Goal: Book appointment/travel/reservation

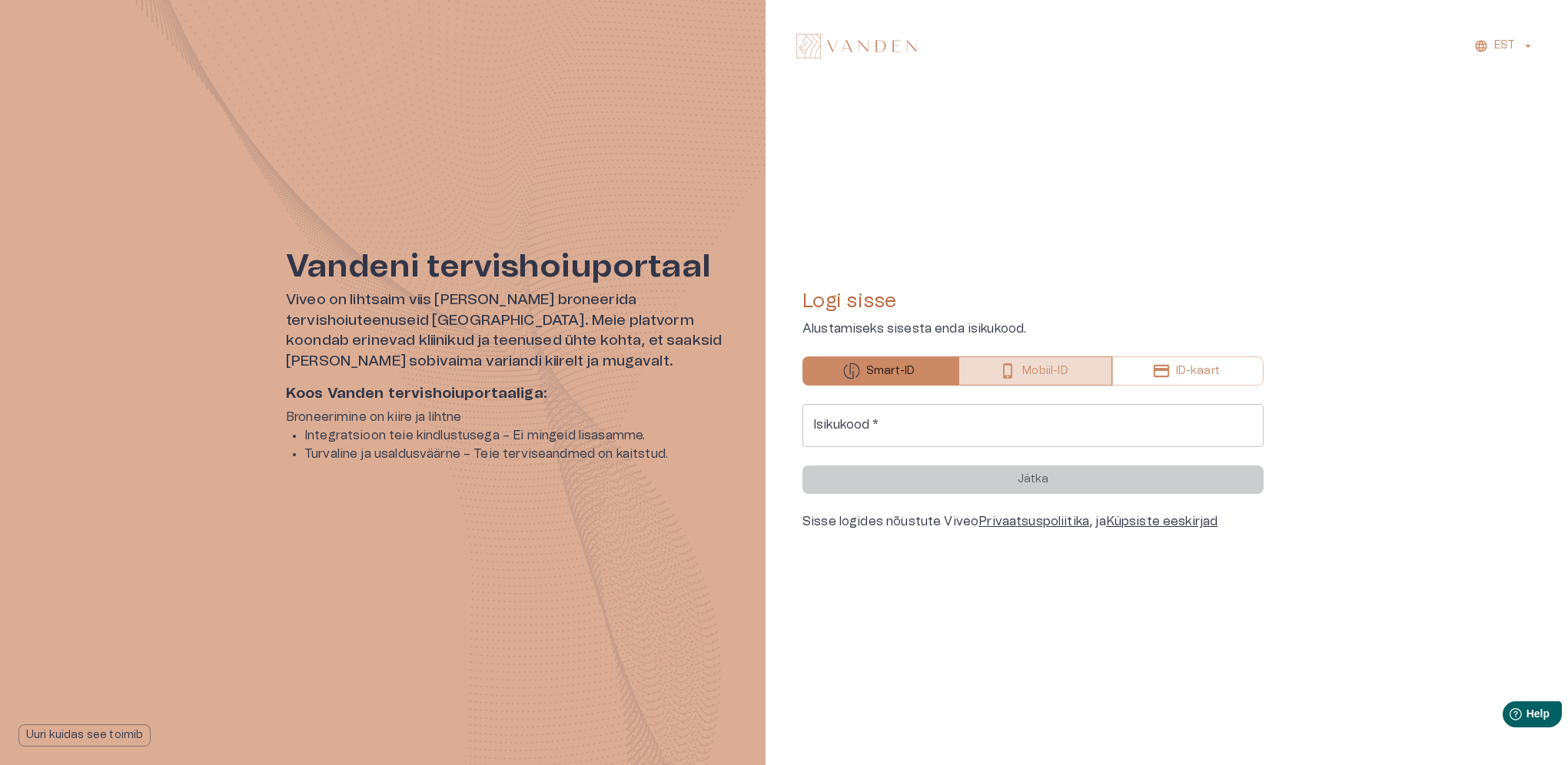
click at [1043, 366] on p "Mobiil-ID" at bounding box center [1044, 371] width 45 height 16
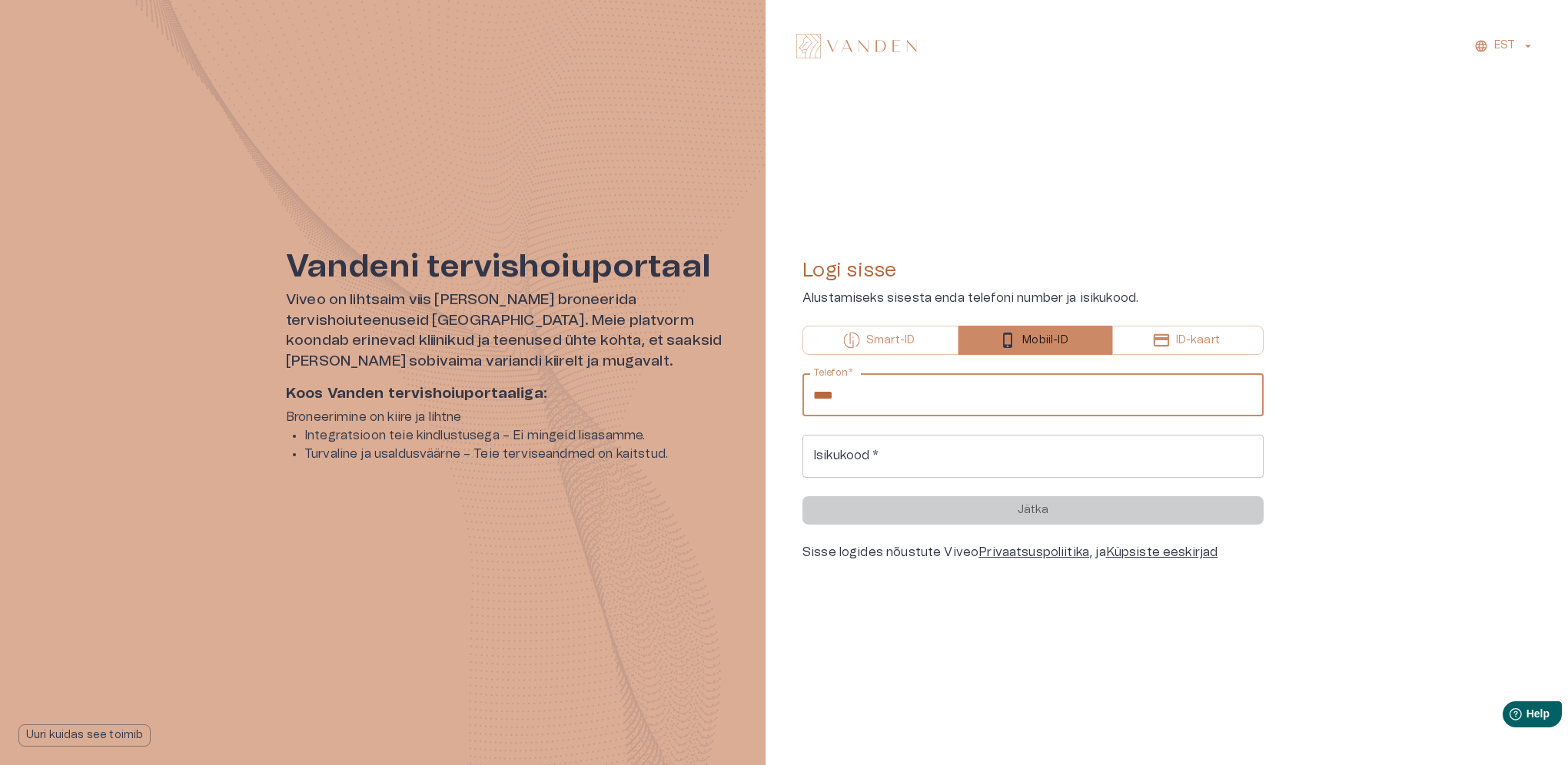
click at [947, 407] on input "****" at bounding box center [1032, 395] width 461 height 43
type input "**********"
click at [884, 452] on input "Isikukood   *" at bounding box center [1032, 457] width 461 height 43
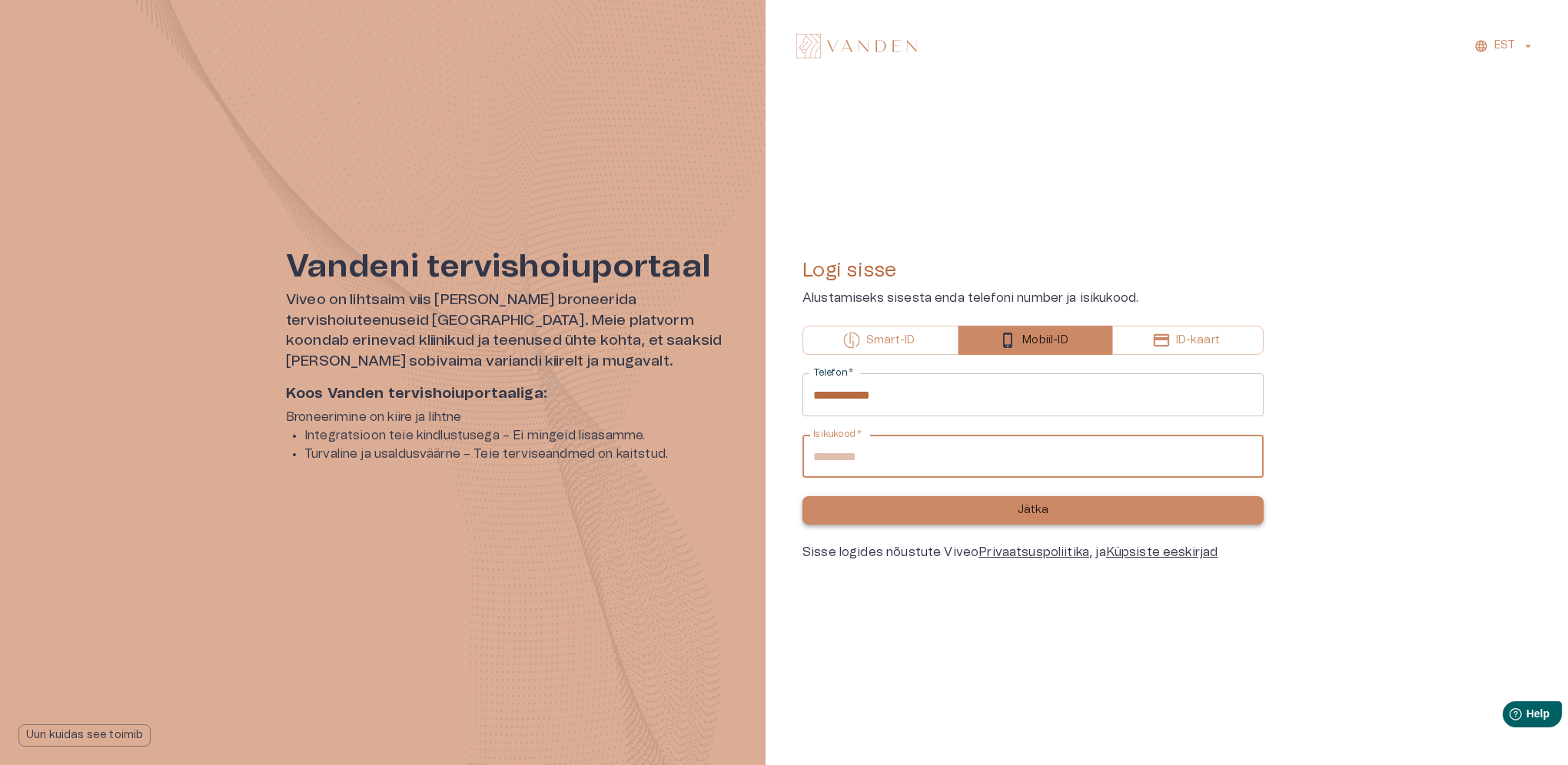
type input "**********"
click at [1019, 503] on p "Jätka" at bounding box center [1033, 511] width 31 height 16
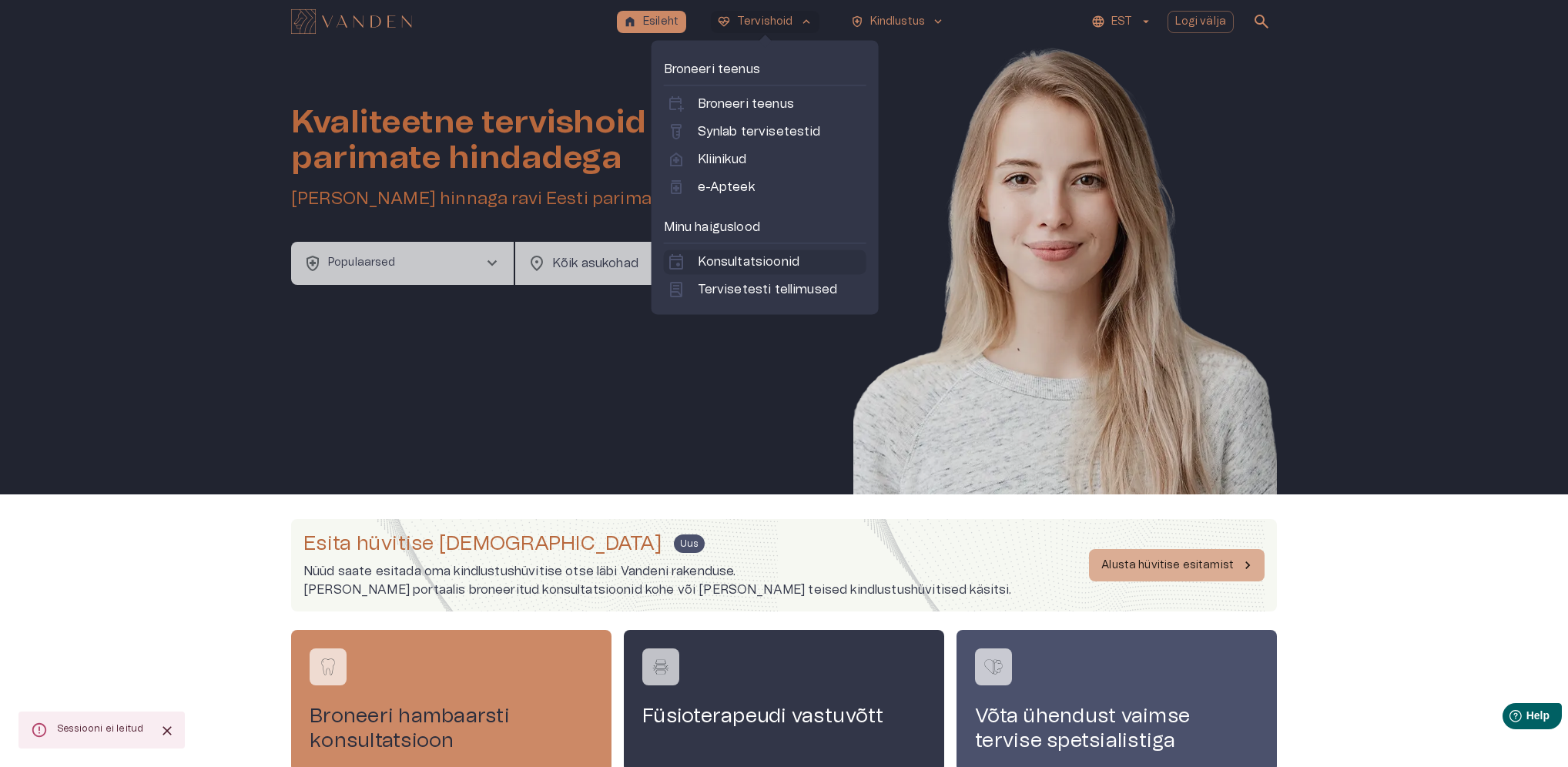
click at [731, 259] on p "Konsultatsioonid" at bounding box center [748, 261] width 101 height 18
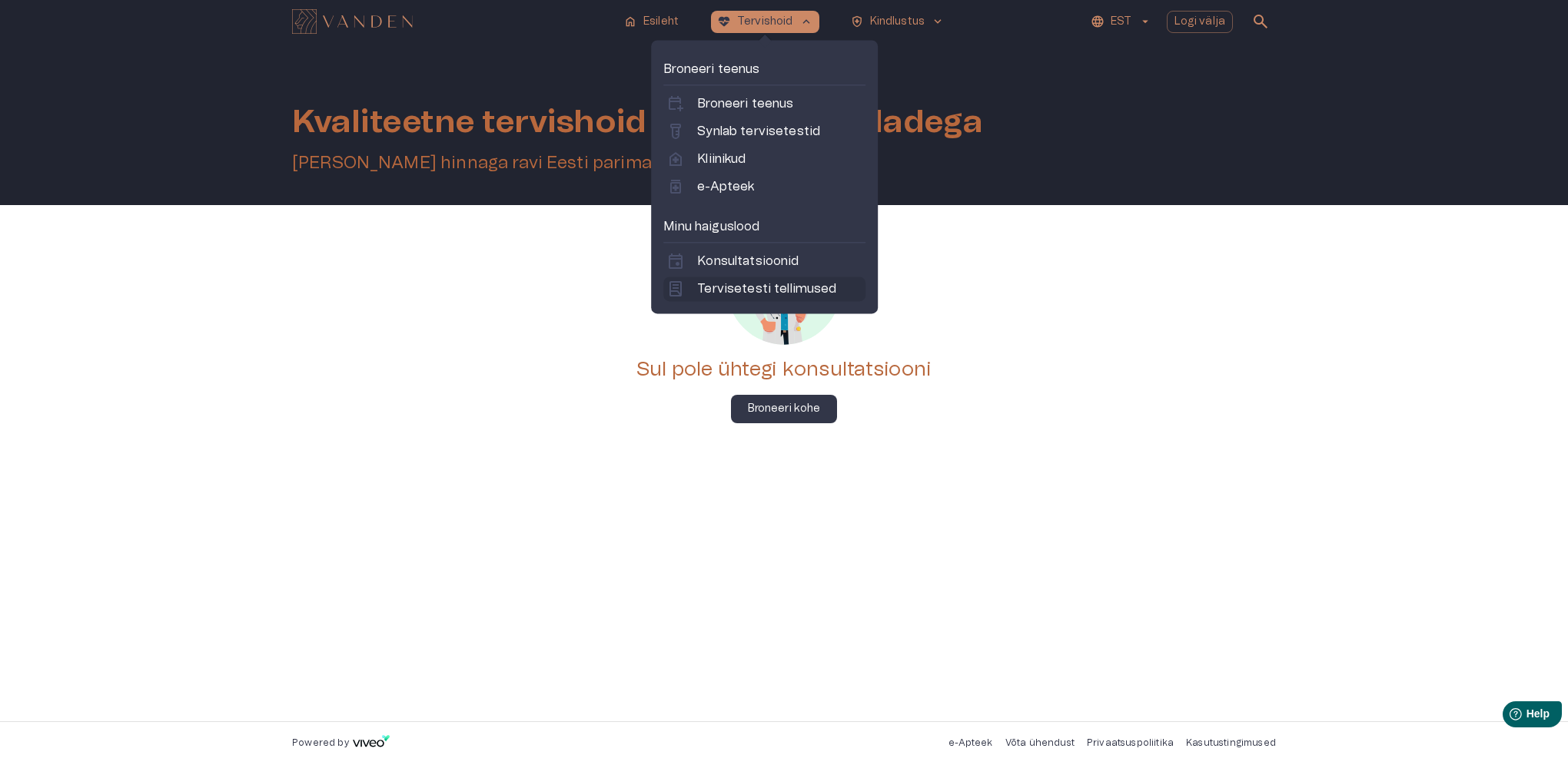
click at [742, 286] on p "Tervisetesti tellimused" at bounding box center [766, 288] width 139 height 18
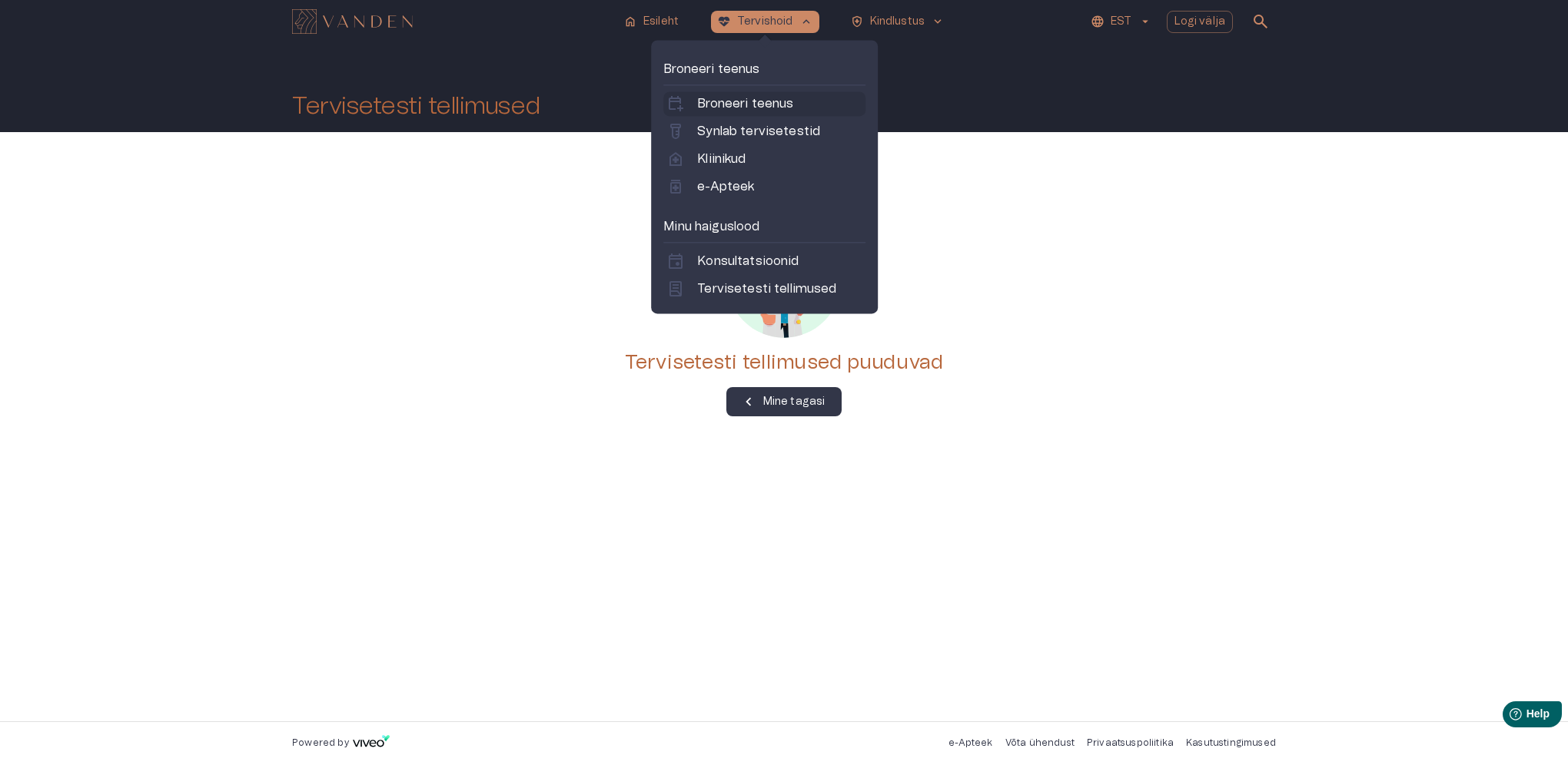
click at [747, 104] on p "Broneeri teenus" at bounding box center [744, 103] width 96 height 18
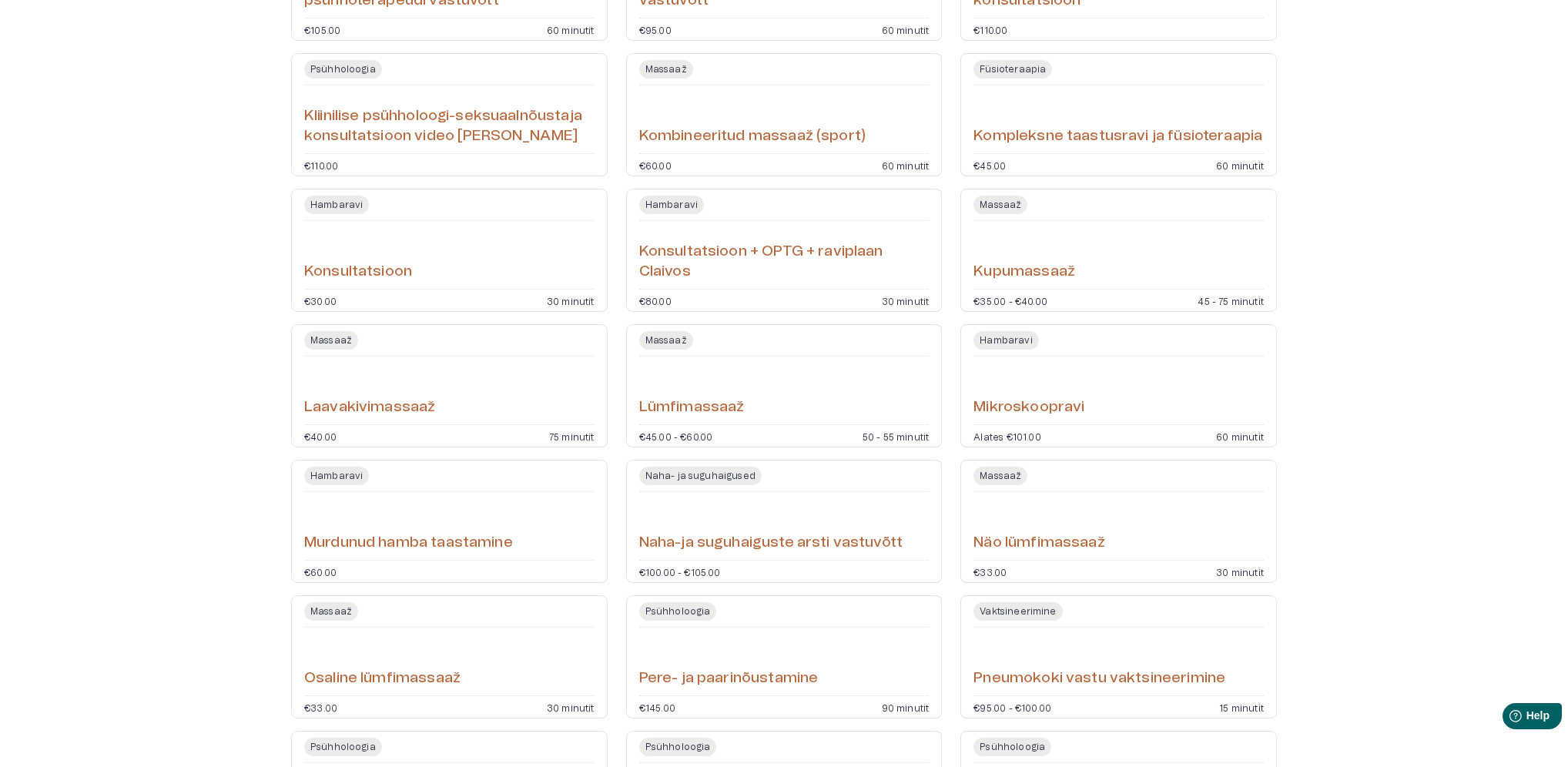
scroll to position [3005, 0]
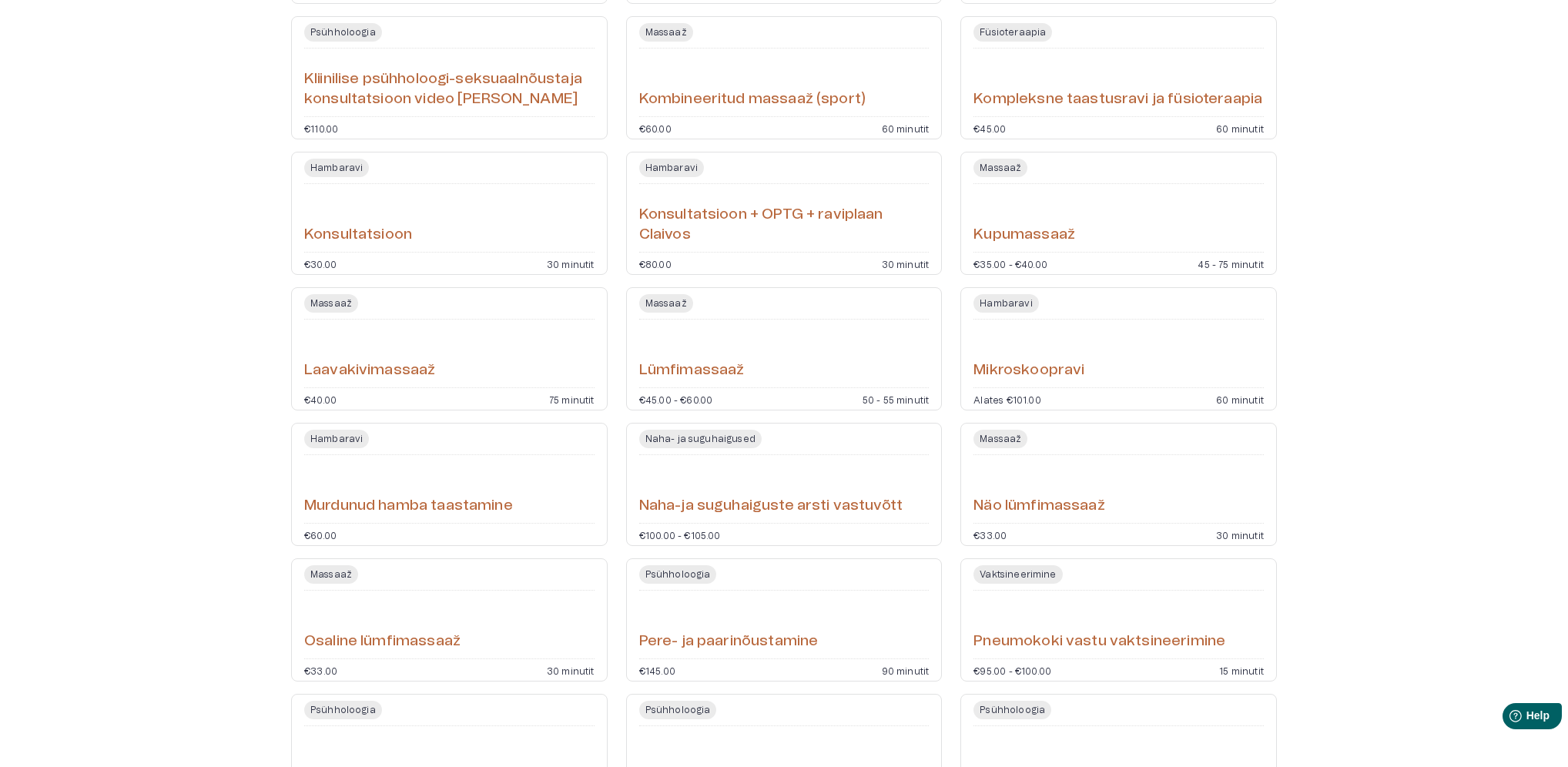
click at [742, 506] on h6 "Naha-ja suguhaiguste arsti vastuvõtt" at bounding box center [771, 507] width 264 height 21
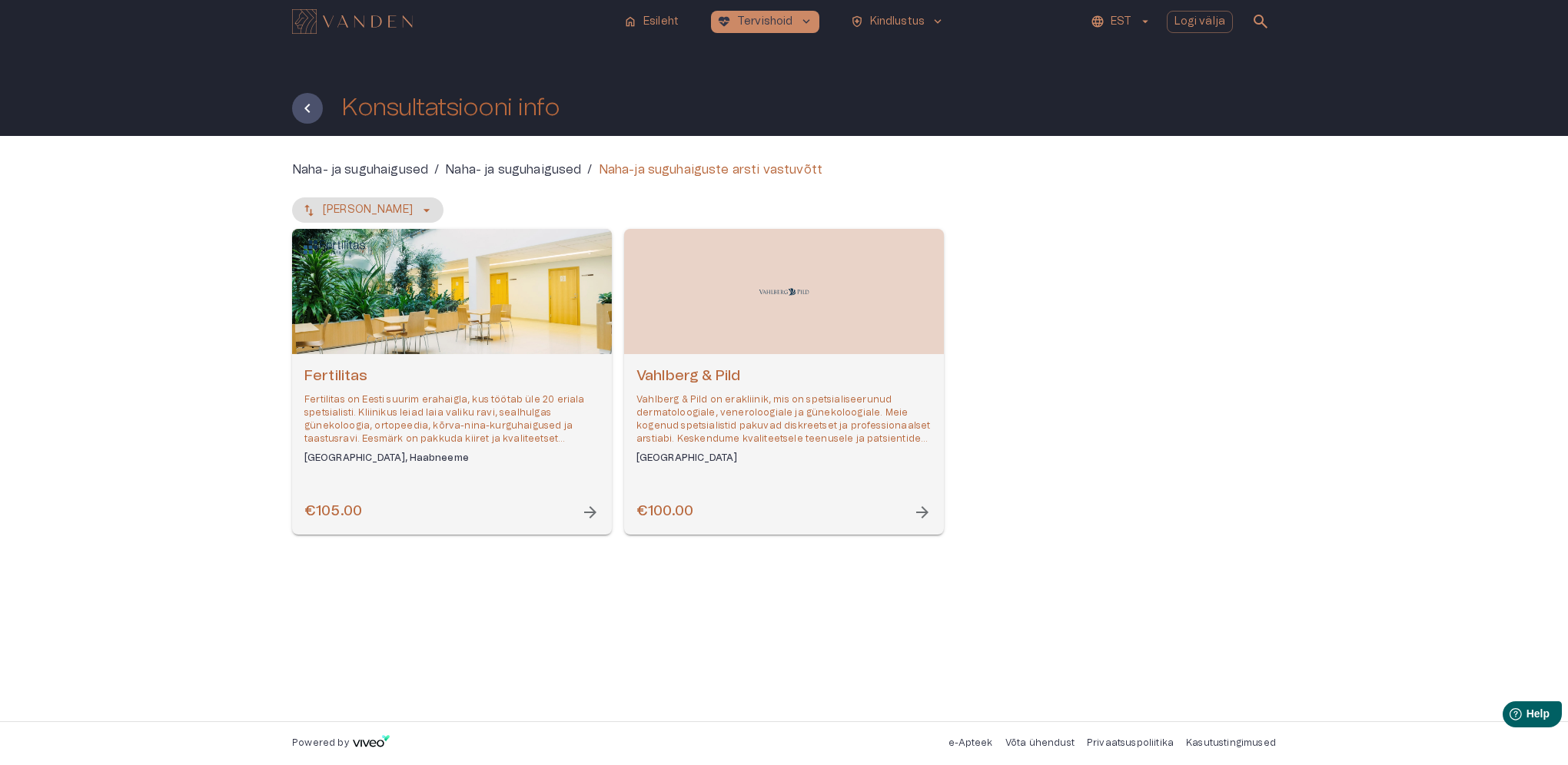
click at [849, 412] on p "Vahlberg & Pild on erakliinik, mis on spetsialiseerunud dermatoloogiale, venero…" at bounding box center [783, 420] width 295 height 53
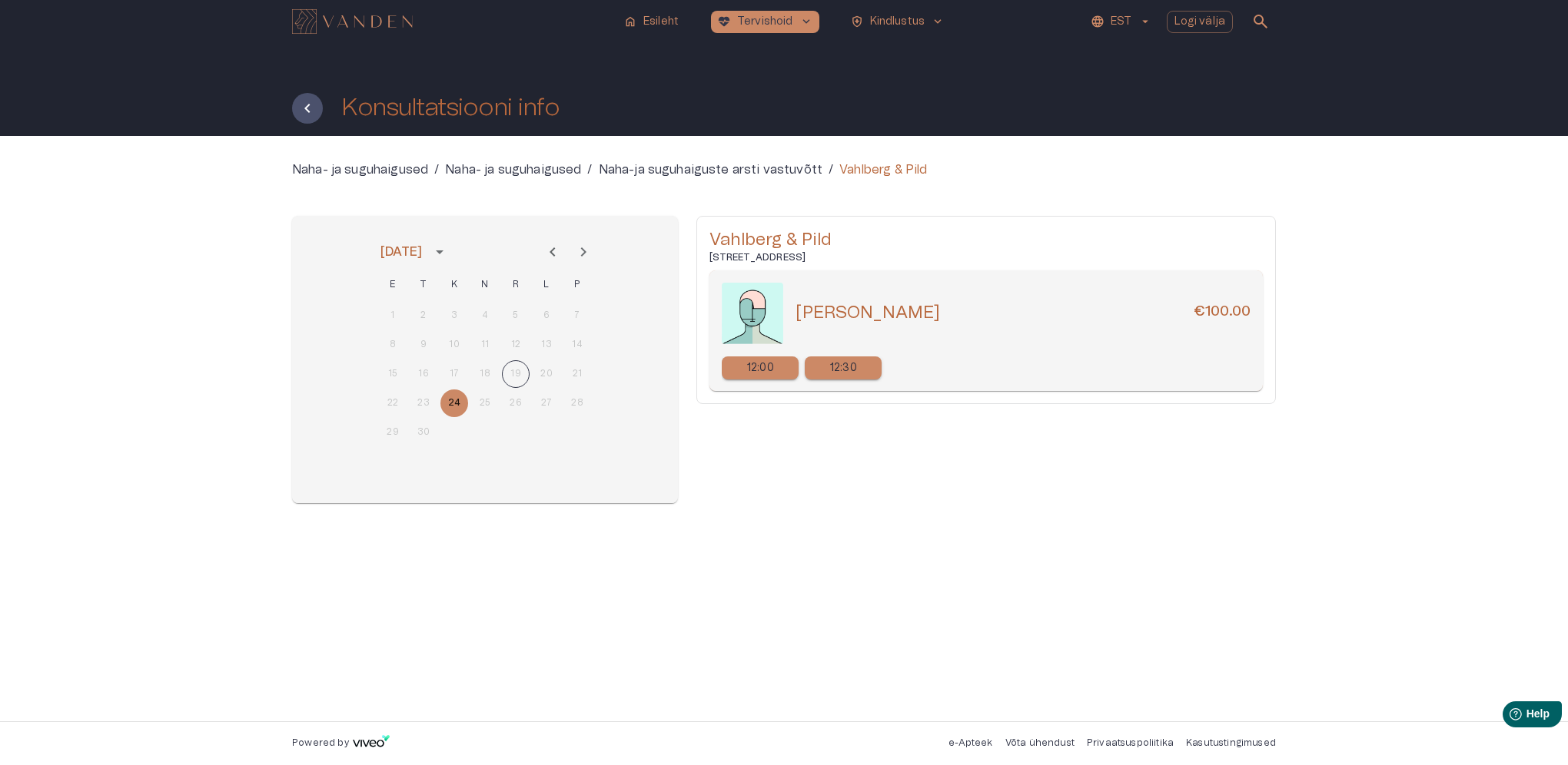
click at [577, 246] on icon "Next month" at bounding box center [582, 252] width 18 height 18
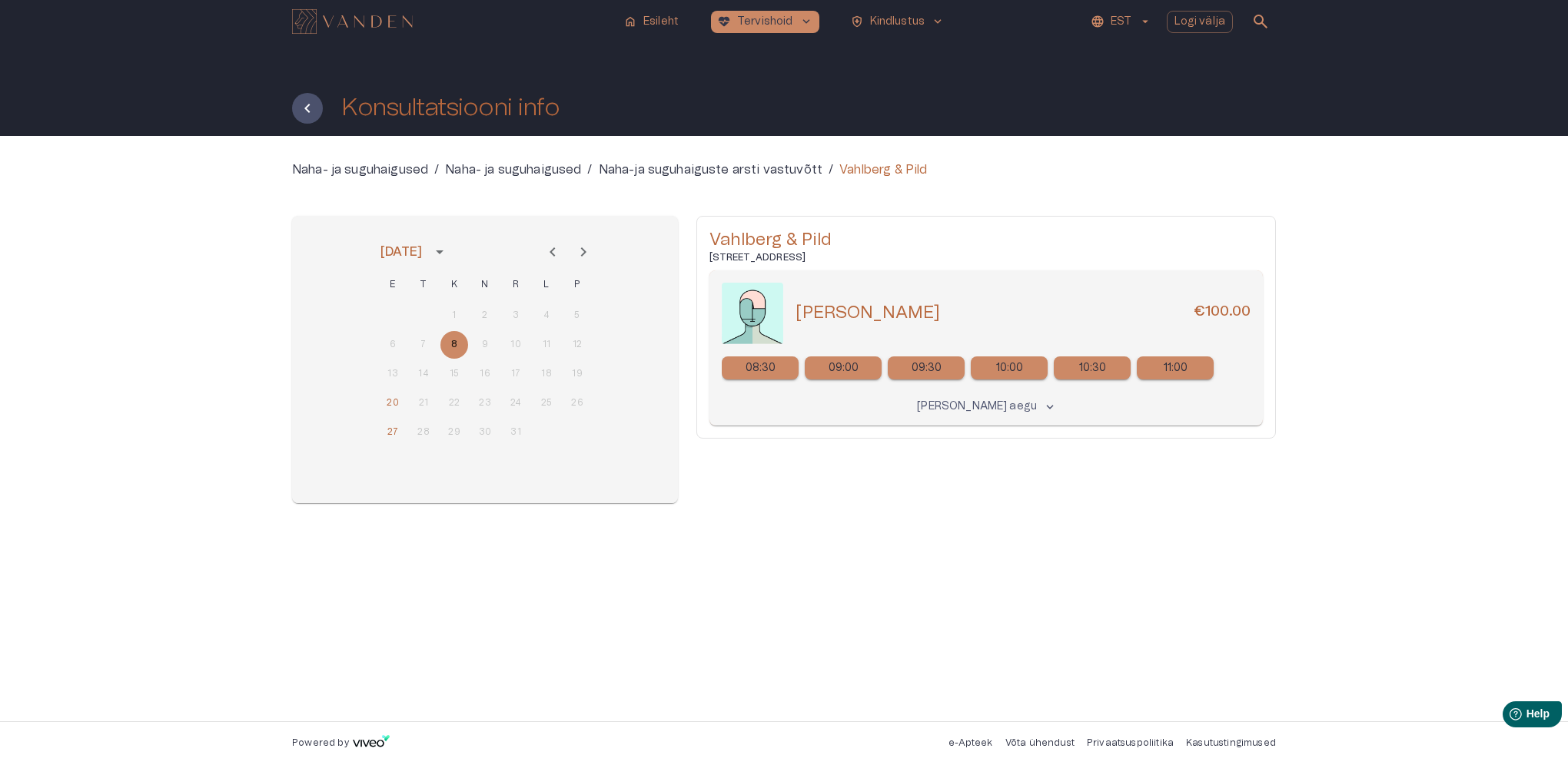
click at [974, 402] on p "Näita kõiki aegu" at bounding box center [976, 407] width 120 height 16
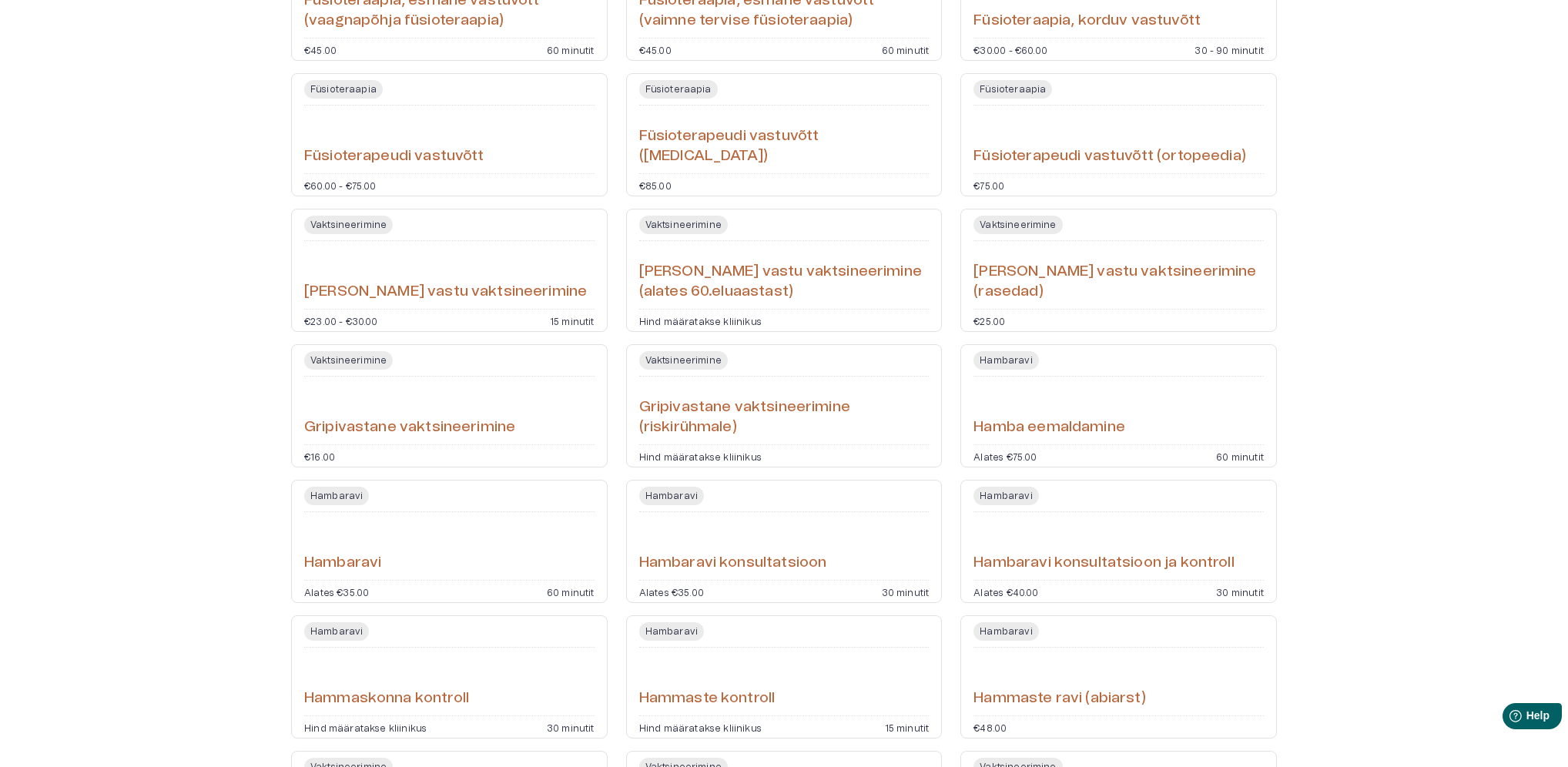
scroll to position [1373, 0]
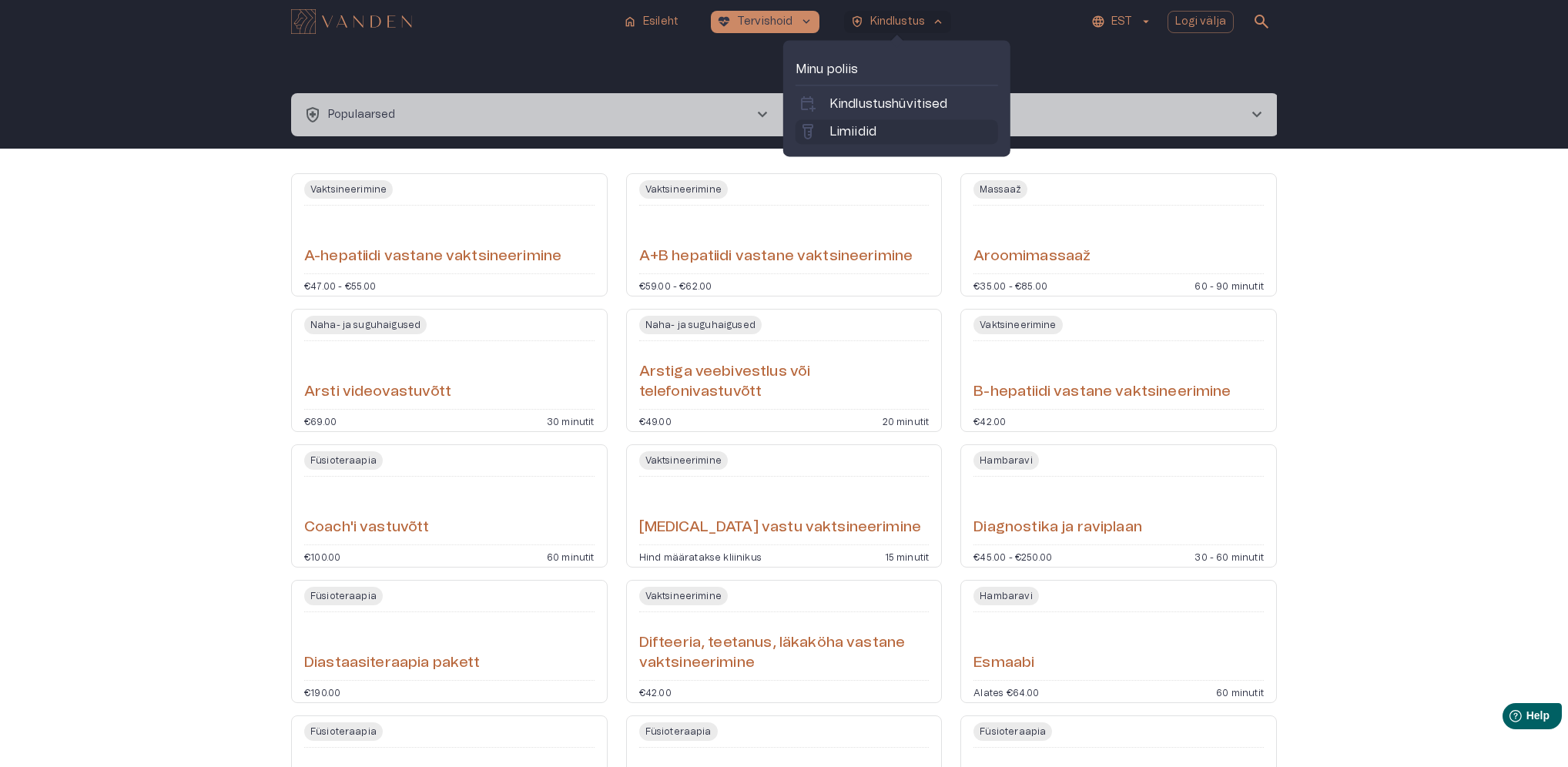
click at [872, 133] on p "Limiidid" at bounding box center [853, 131] width 47 height 18
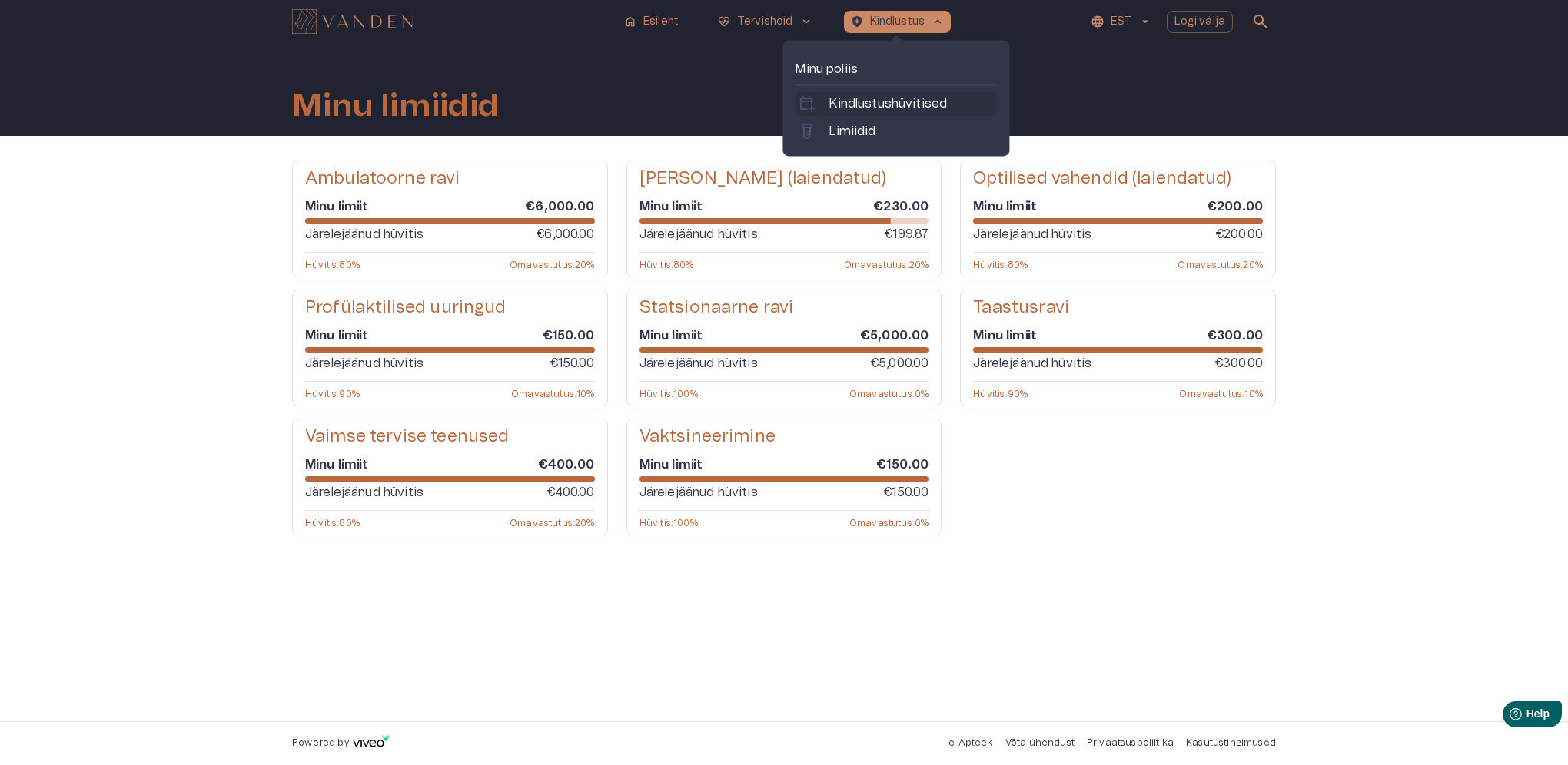
click at [868, 97] on p "Kindlustushüvitised" at bounding box center [887, 103] width 119 height 18
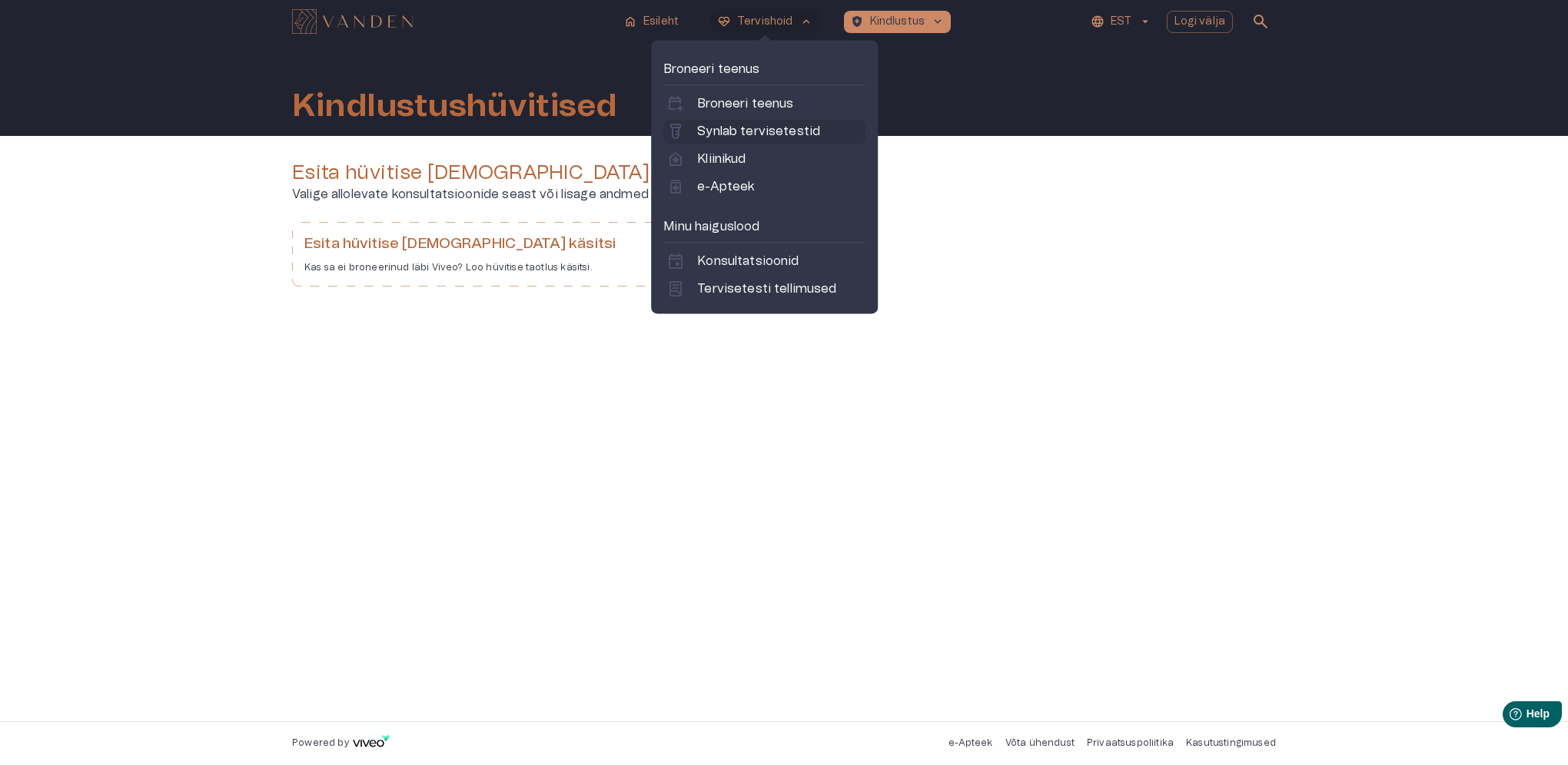
click at [761, 124] on p "Synlab tervisetestid" at bounding box center [758, 131] width 123 height 18
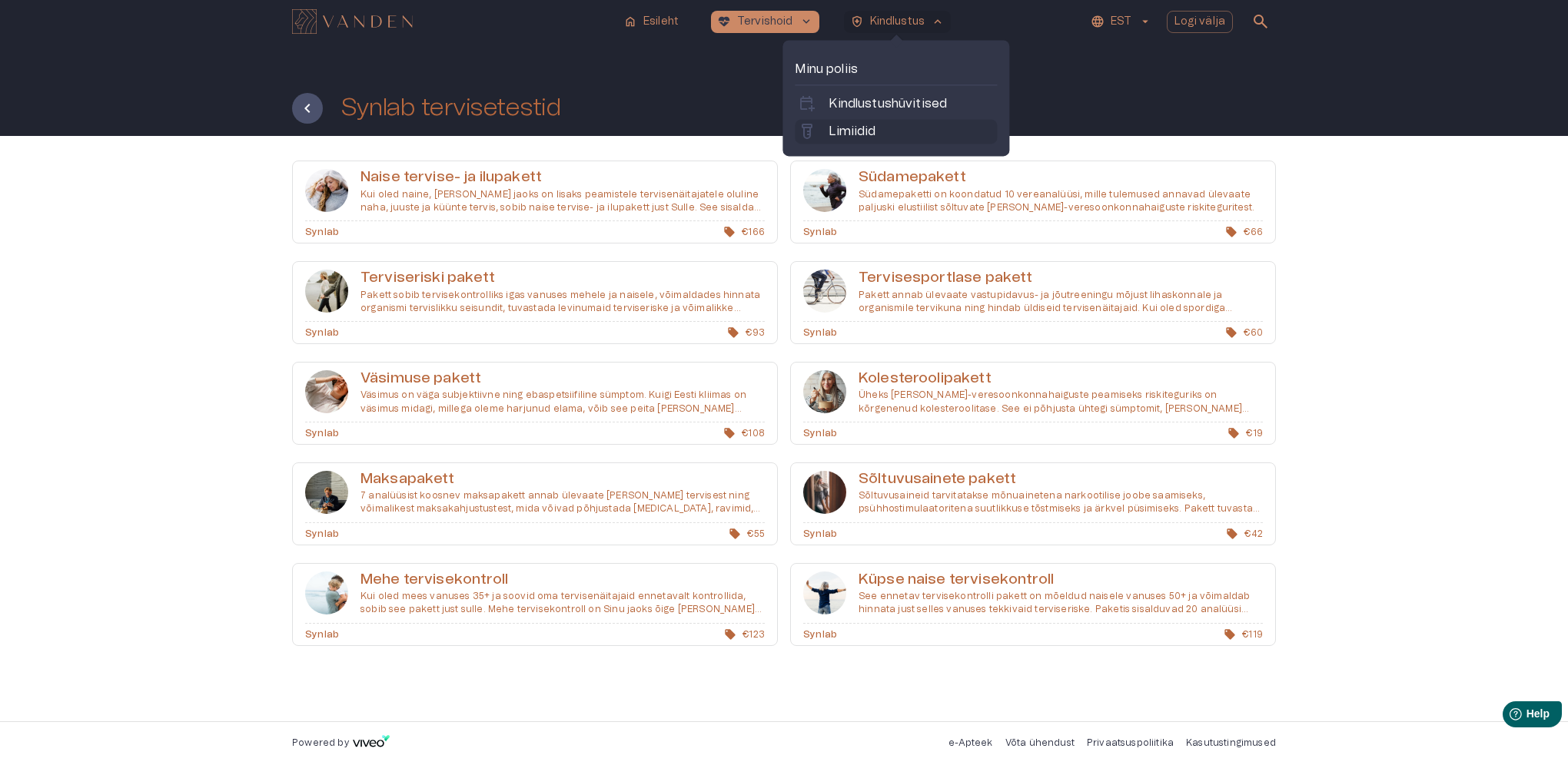
click at [858, 129] on p "Limiidid" at bounding box center [851, 131] width 47 height 18
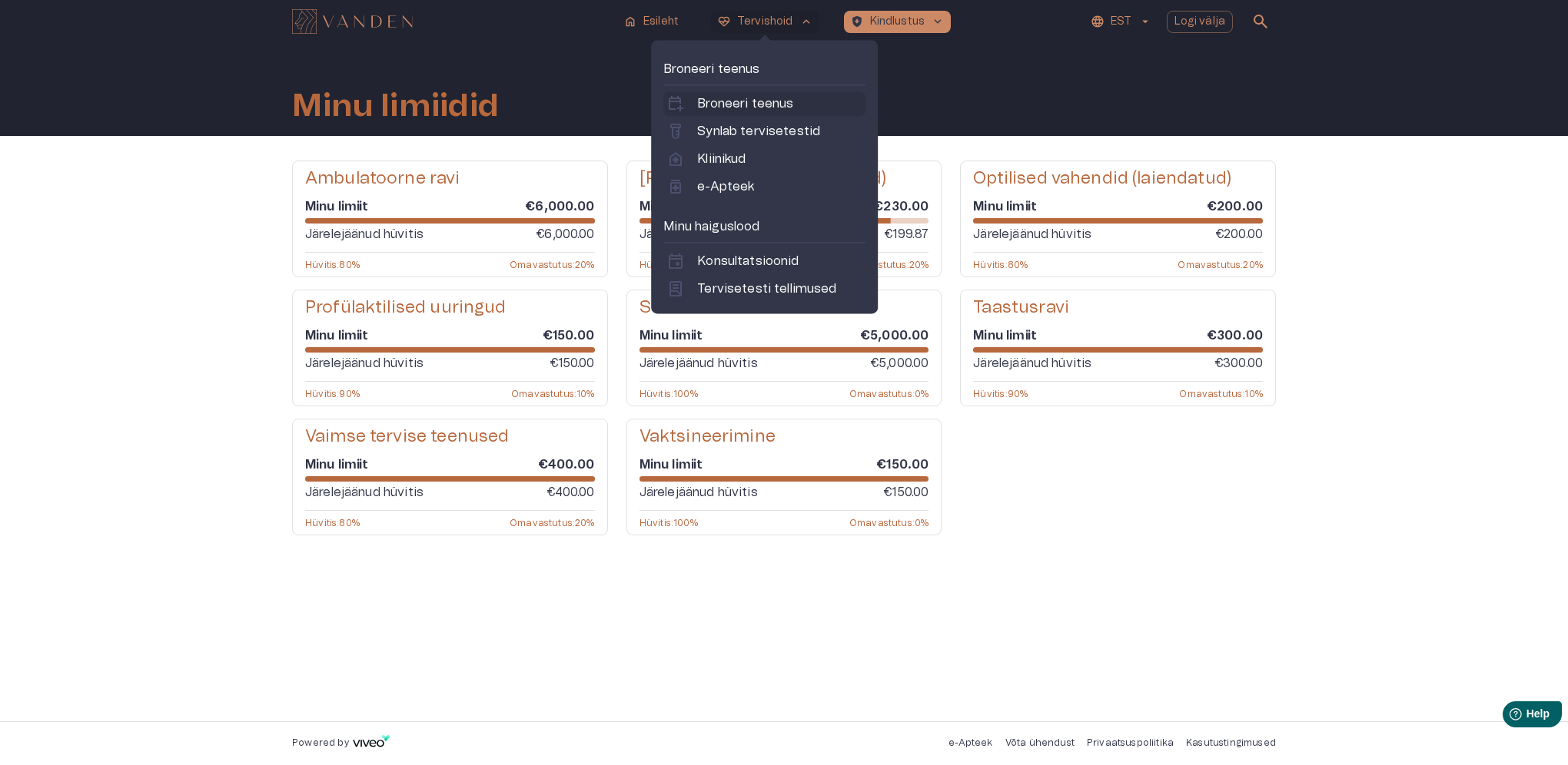
click at [739, 110] on p "Broneeri teenus" at bounding box center [744, 103] width 96 height 18
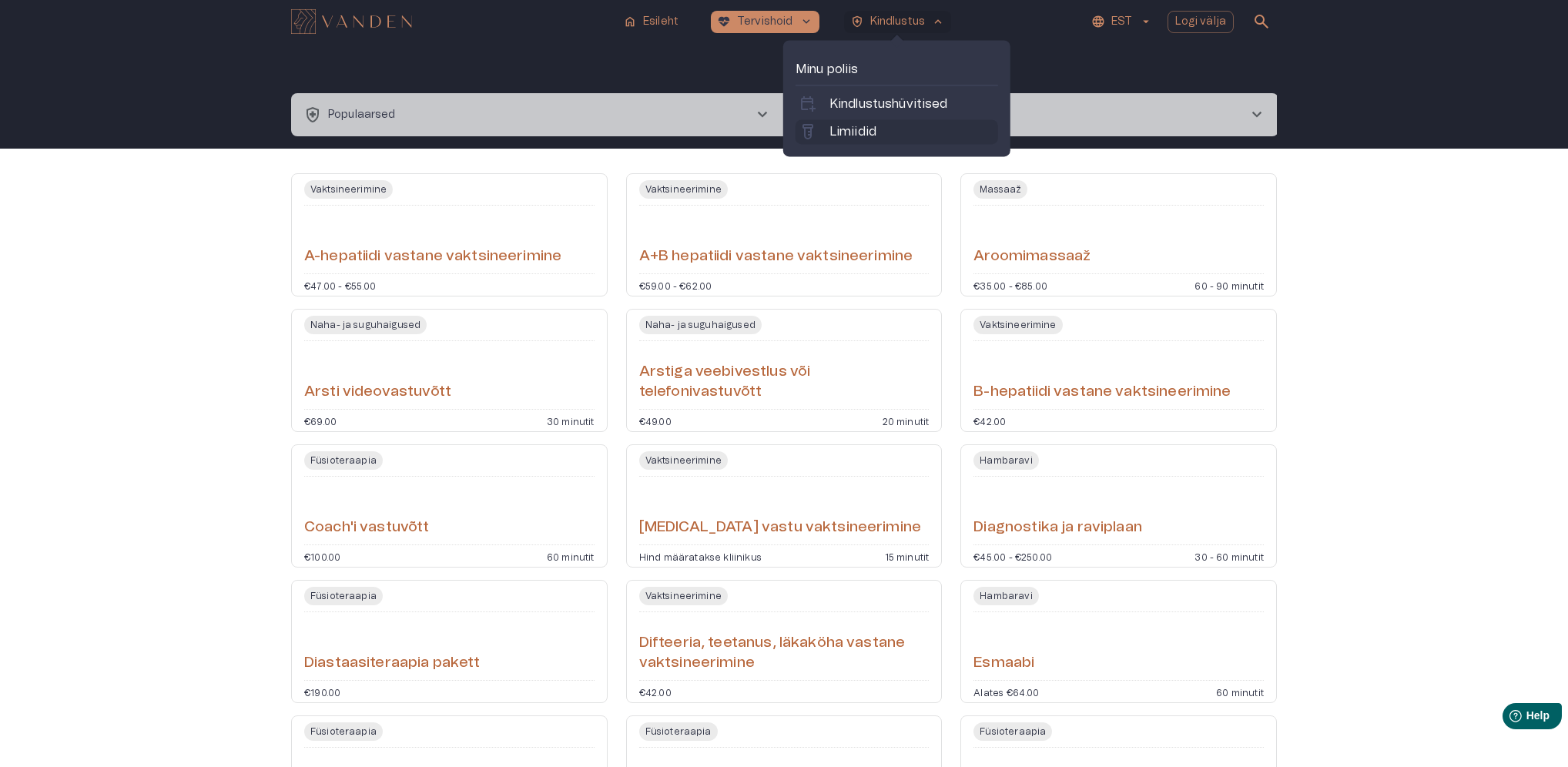
click at [849, 127] on p "Limiidid" at bounding box center [853, 131] width 47 height 18
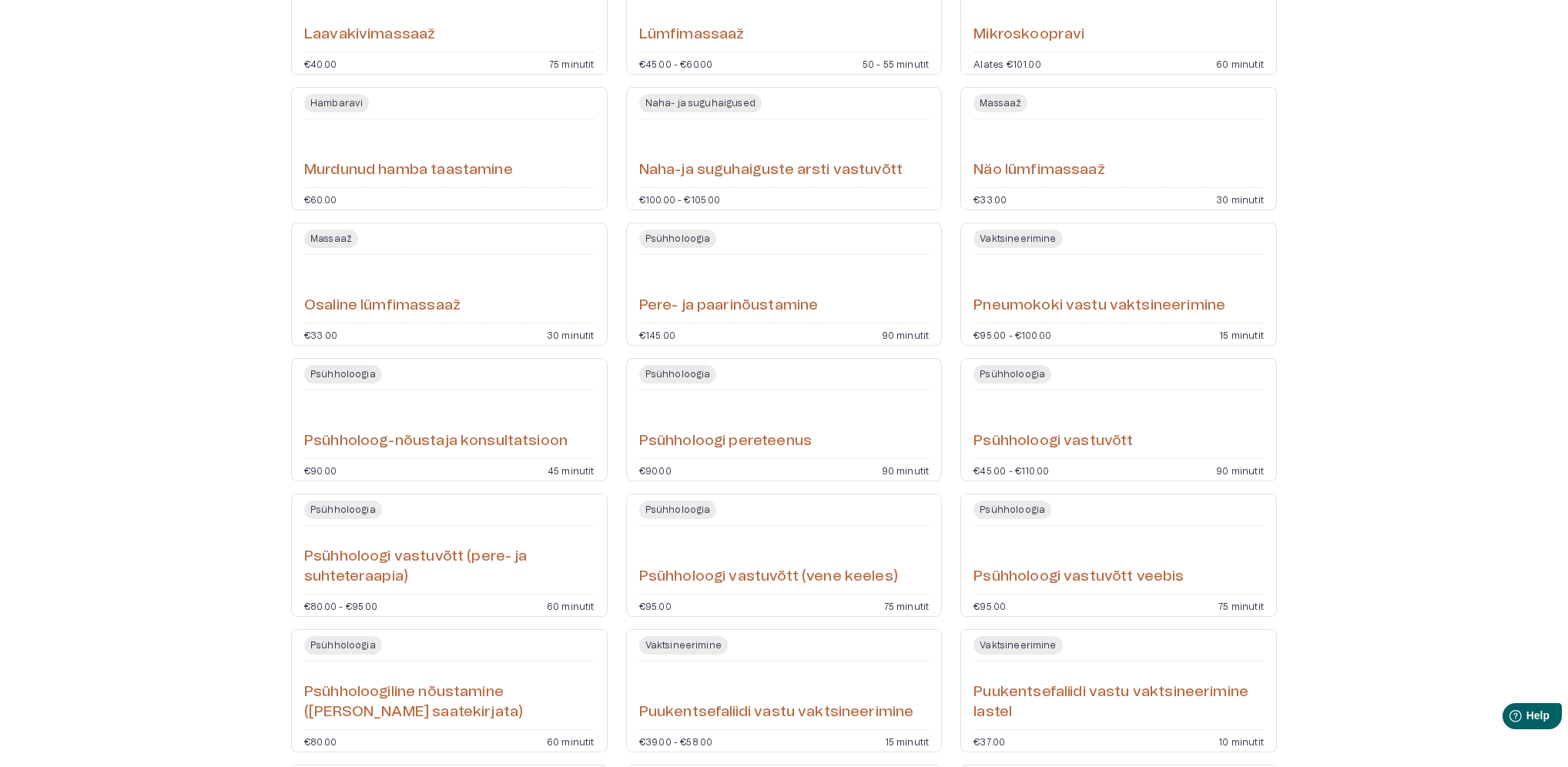
scroll to position [3327, 0]
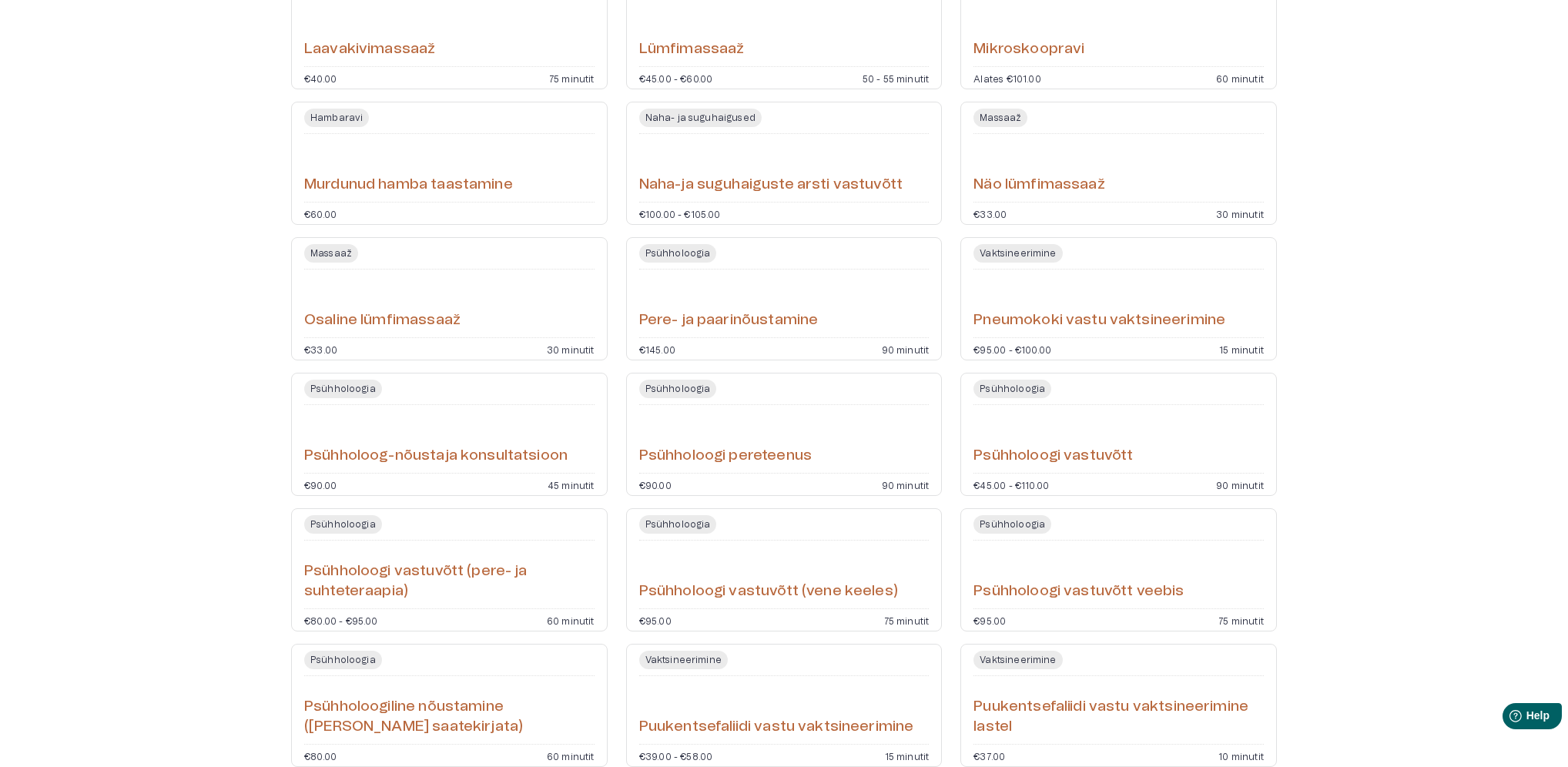
click at [753, 176] on h6 "Naha-ja suguhaiguste arsti vastuvõtt" at bounding box center [771, 186] width 264 height 21
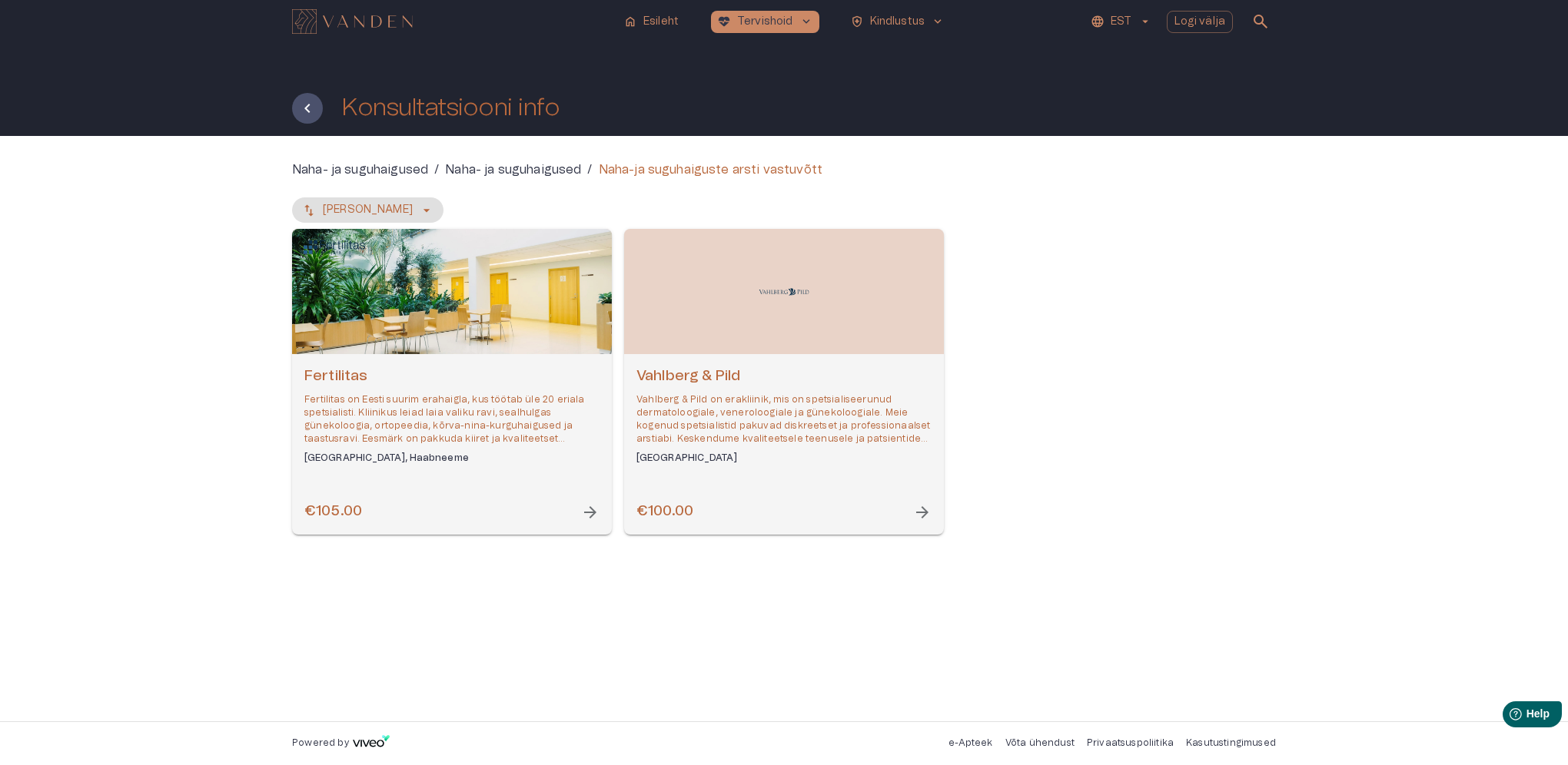
click at [495, 405] on p "Fertilitas on Eesti suurim erahaigla, kus töötab üle 20 eriala spetsialisti. Kl…" at bounding box center [452, 420] width 295 height 53
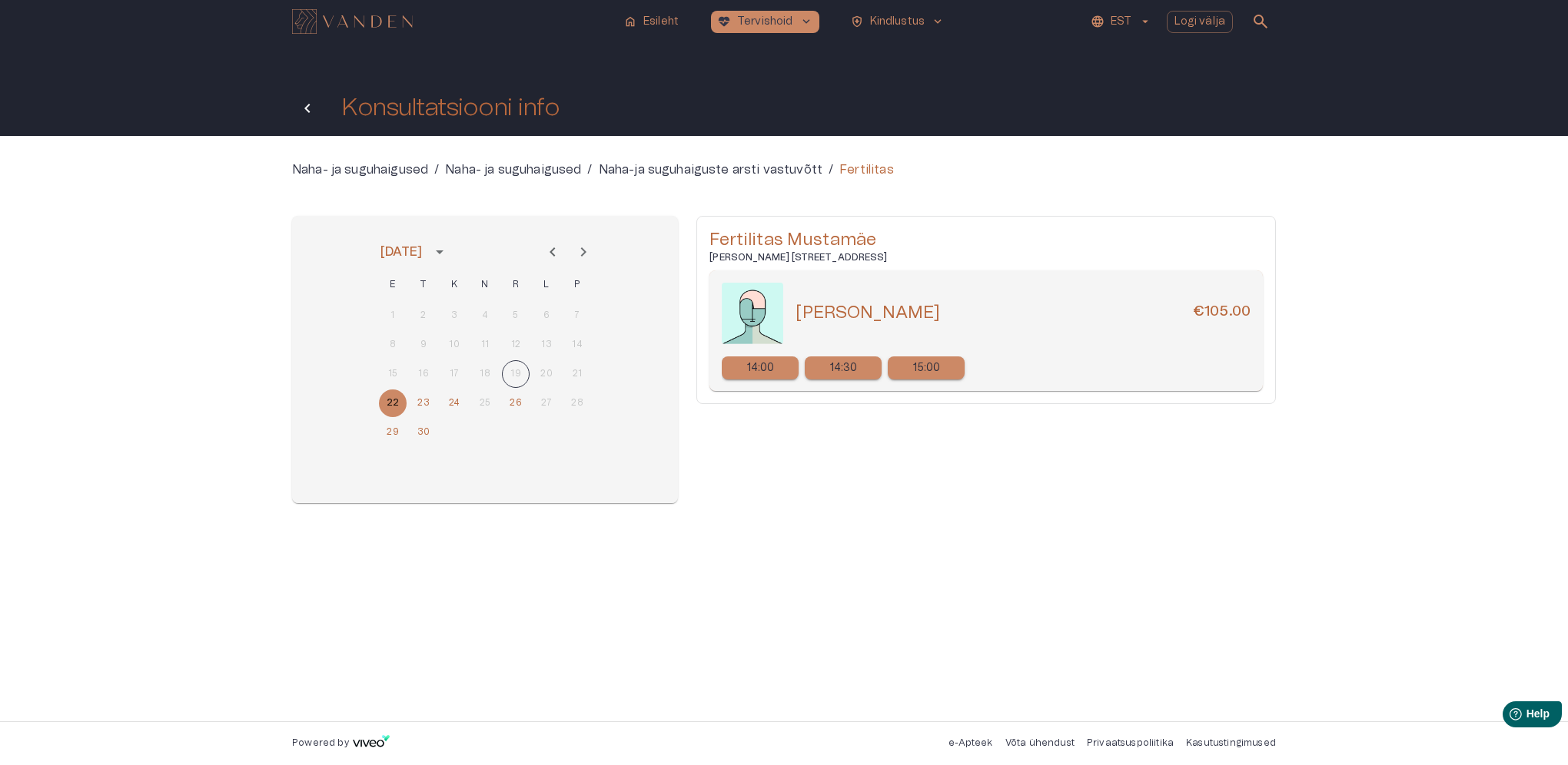
click at [318, 107] on button "Tagasi" at bounding box center [307, 108] width 31 height 31
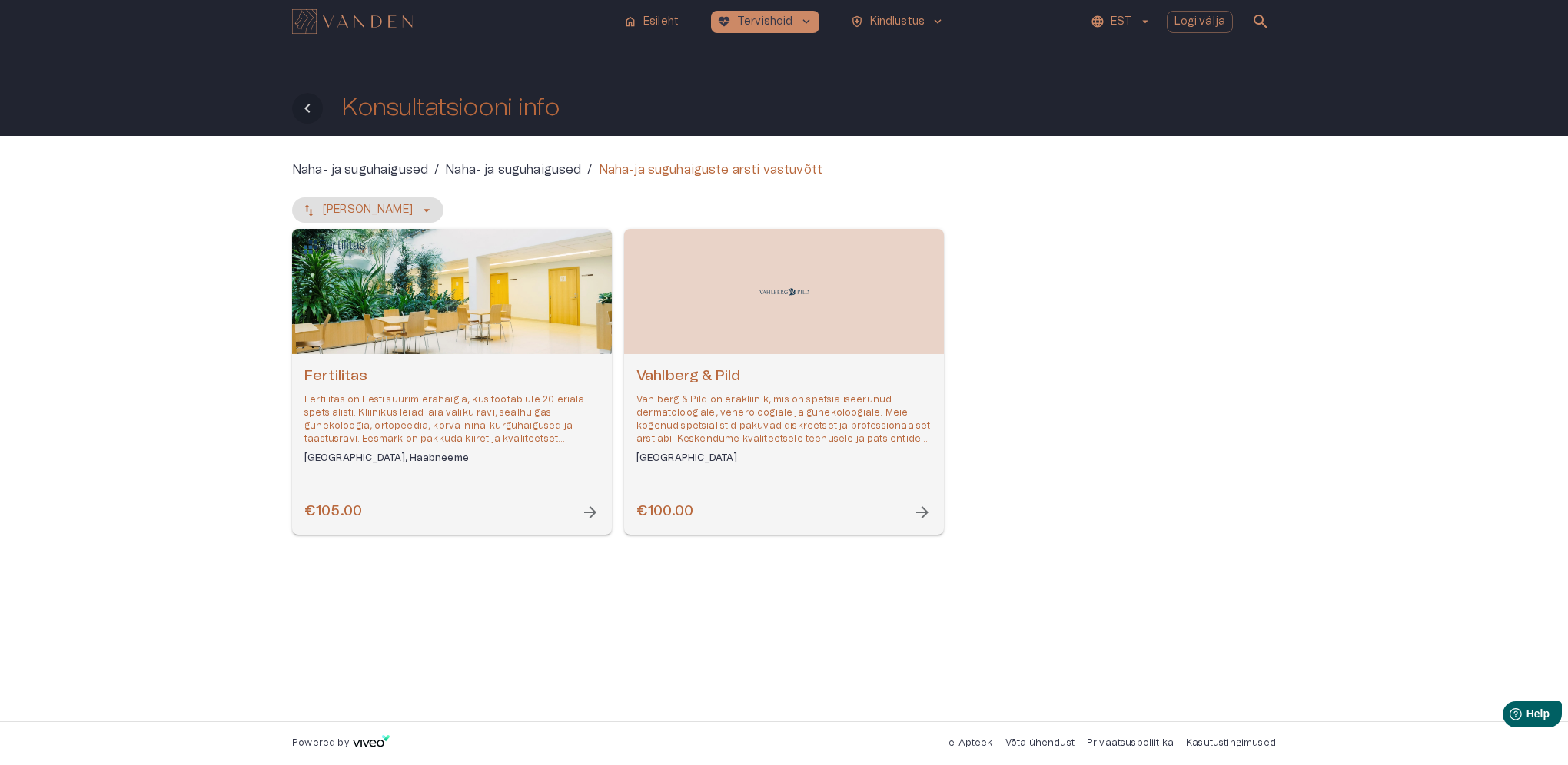
click at [313, 100] on icon "Tagasi" at bounding box center [307, 108] width 18 height 18
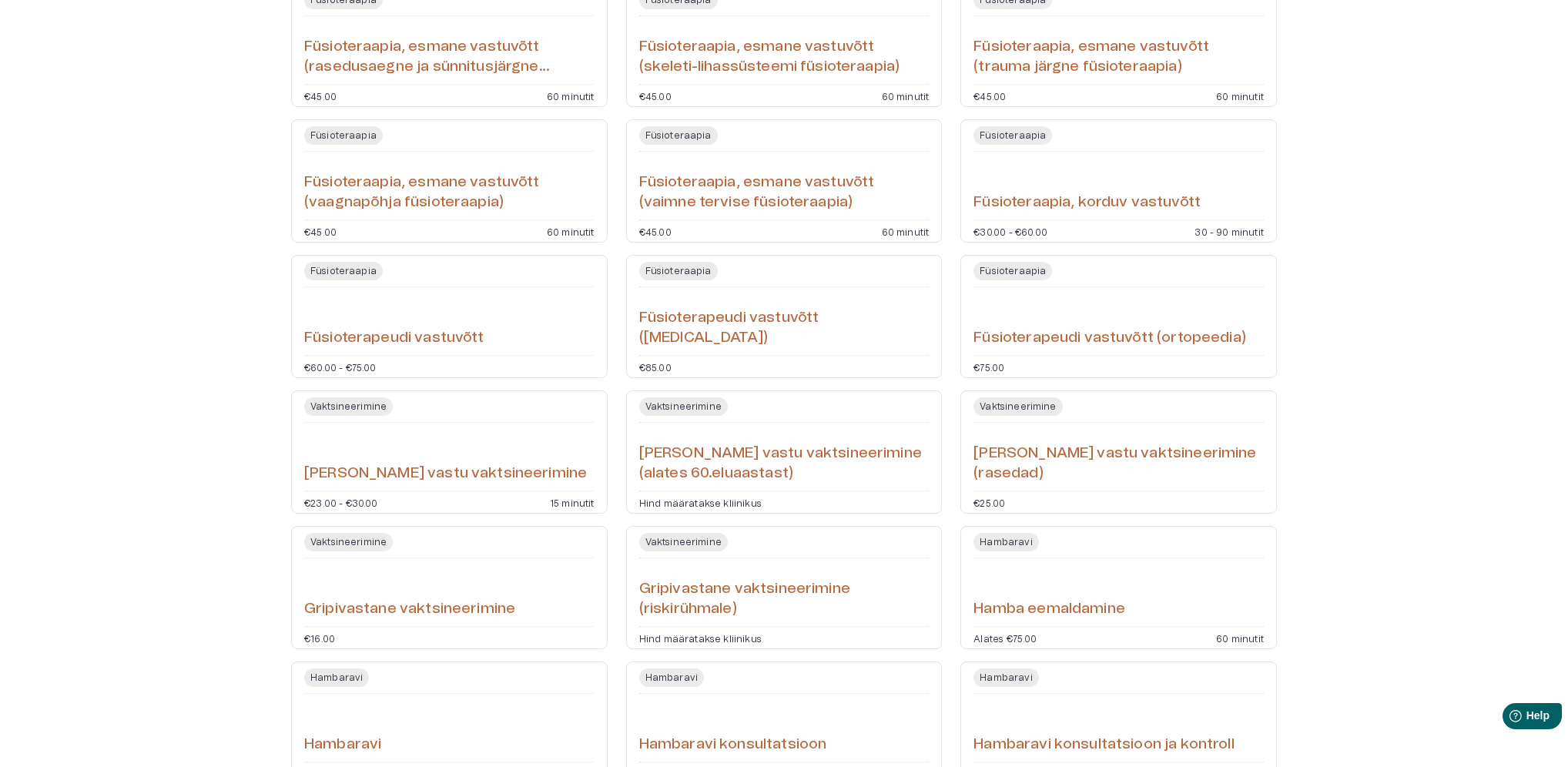
scroll to position [812, 0]
